Goal: Navigation & Orientation: Find specific page/section

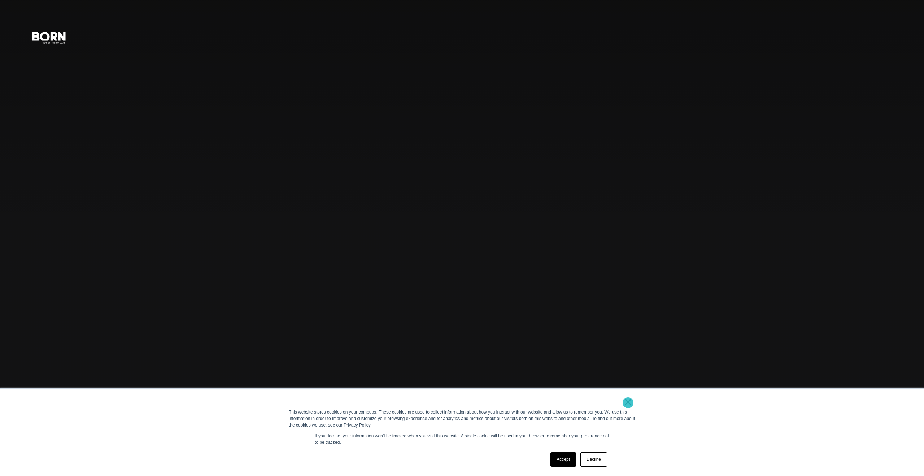
click at [628, 402] on link "×" at bounding box center [628, 401] width 9 height 6
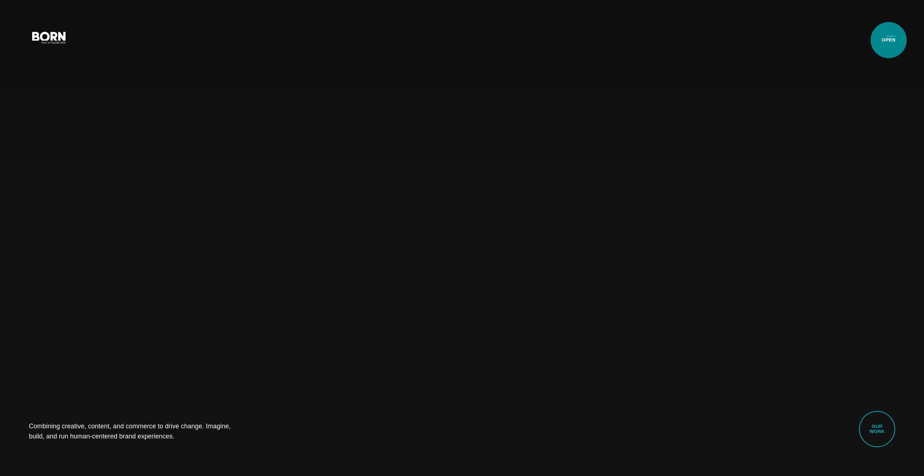
click at [888, 40] on button "Primary Menu" at bounding box center [890, 37] width 17 height 15
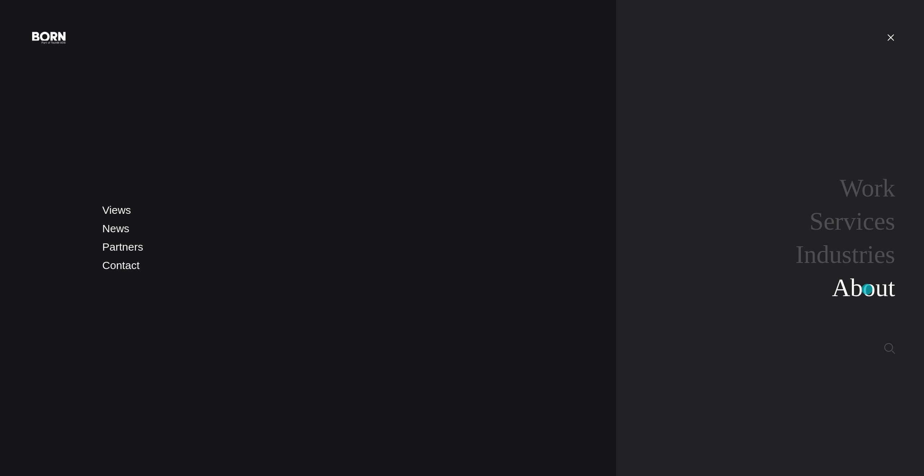
click at [867, 289] on link "About" at bounding box center [863, 288] width 63 height 28
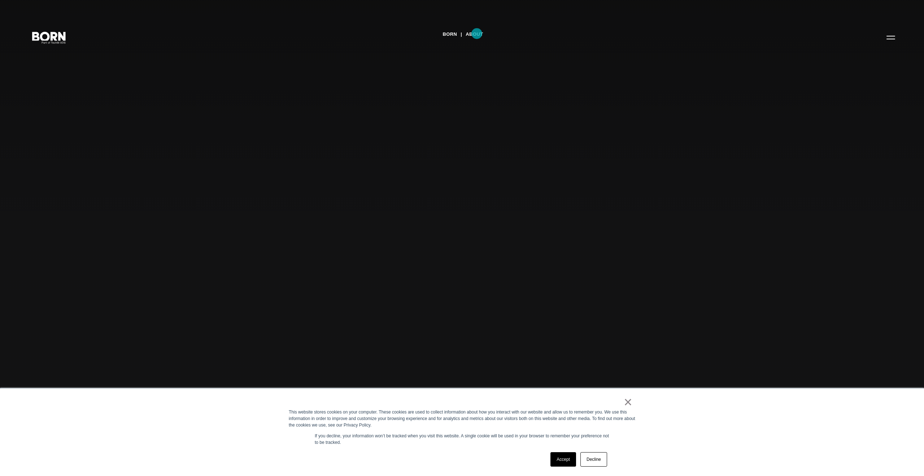
click at [477, 34] on link "About" at bounding box center [473, 34] width 17 height 11
click at [595, 459] on link "Decline" at bounding box center [593, 459] width 27 height 14
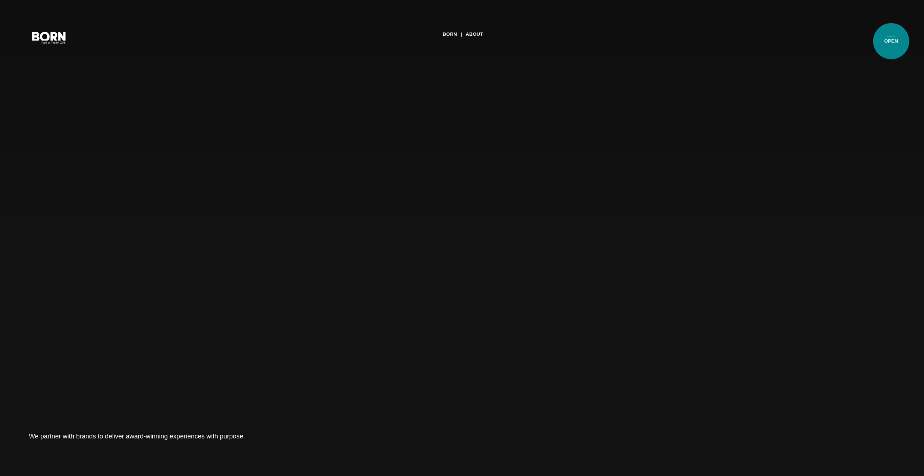
click at [891, 41] on button "Primary Menu" at bounding box center [890, 37] width 17 height 15
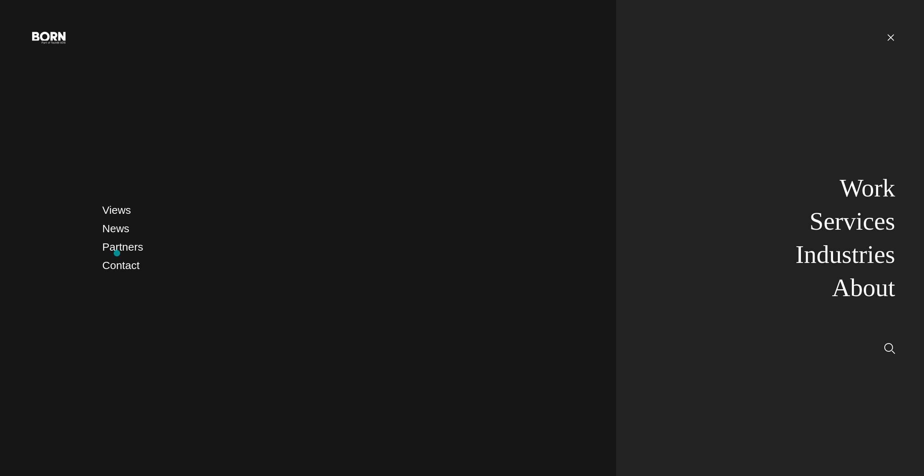
click at [117, 253] on li "Partners" at bounding box center [351, 247] width 499 height 17
click at [117, 249] on link "Partners" at bounding box center [122, 247] width 41 height 12
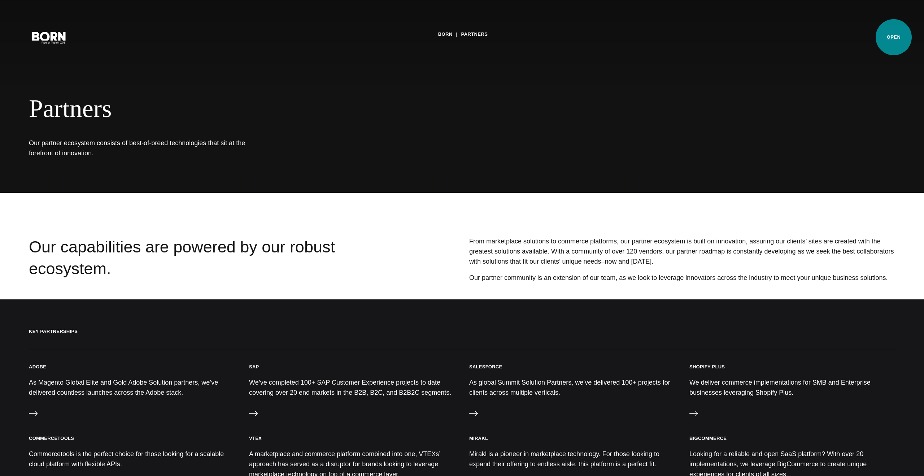
click at [893, 37] on button "Primary Menu" at bounding box center [890, 37] width 17 height 15
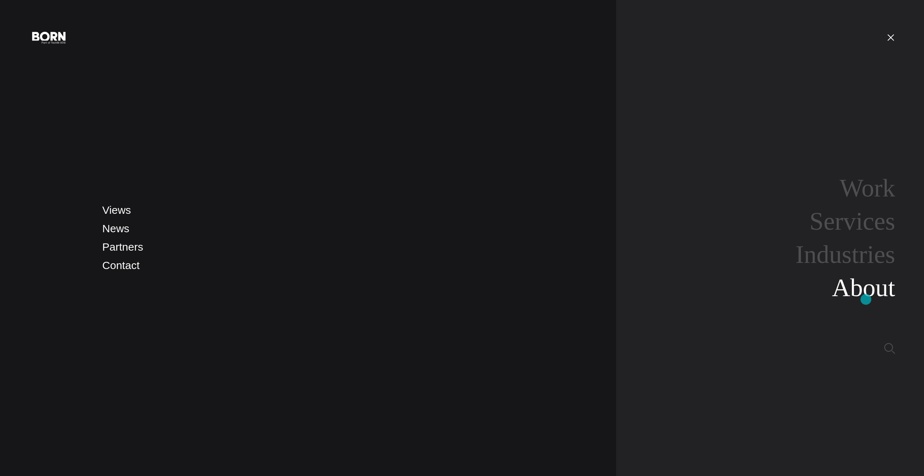
click at [866, 299] on link "About" at bounding box center [863, 288] width 63 height 28
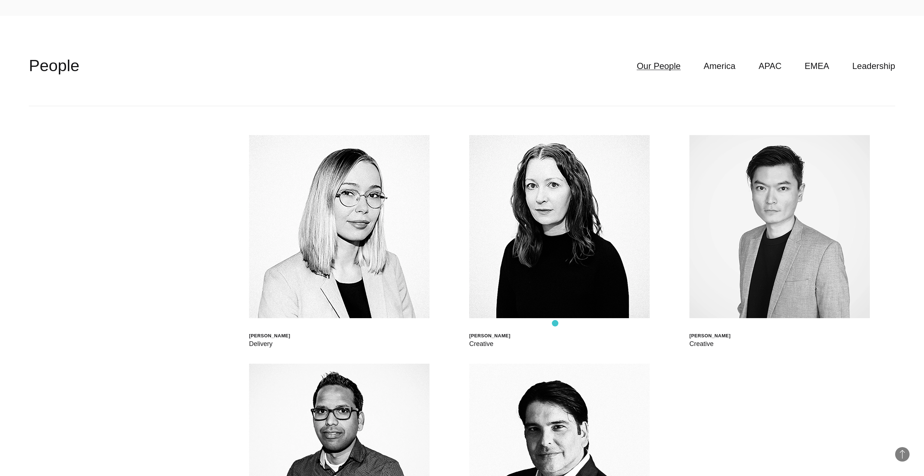
scroll to position [2717, 0]
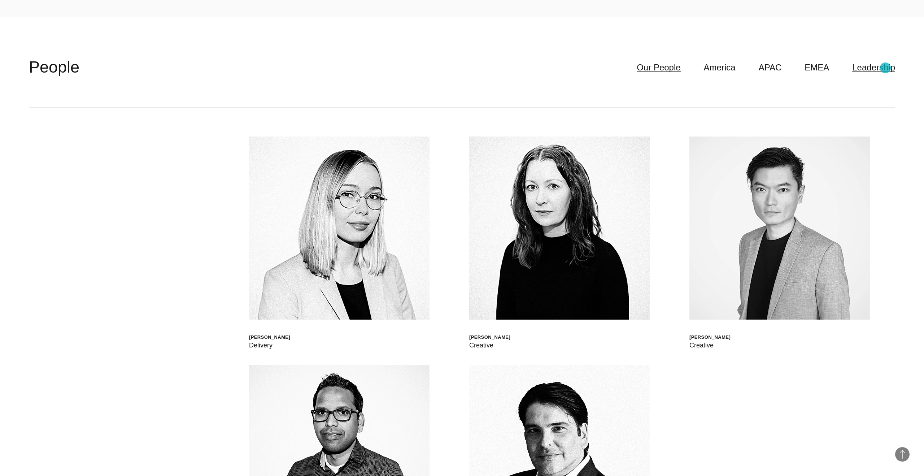
click at [885, 68] on link "Leadership" at bounding box center [873, 68] width 43 height 14
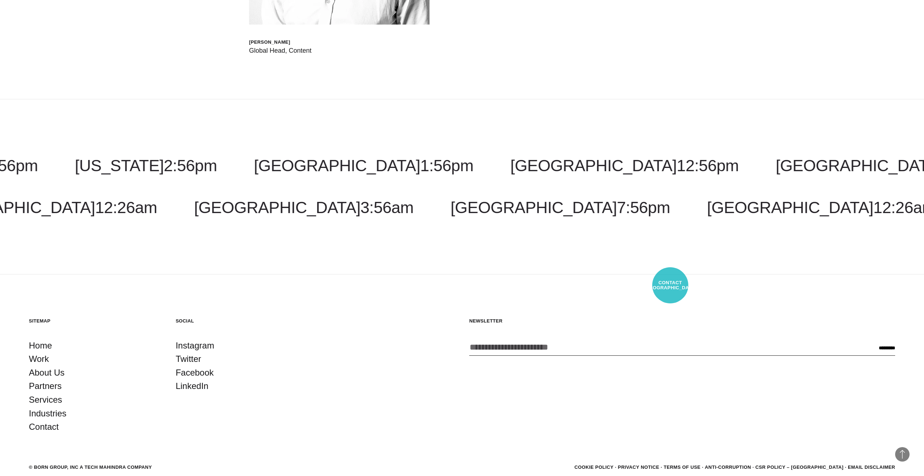
scroll to position [3530, 0]
